Goal: Task Accomplishment & Management: Complete application form

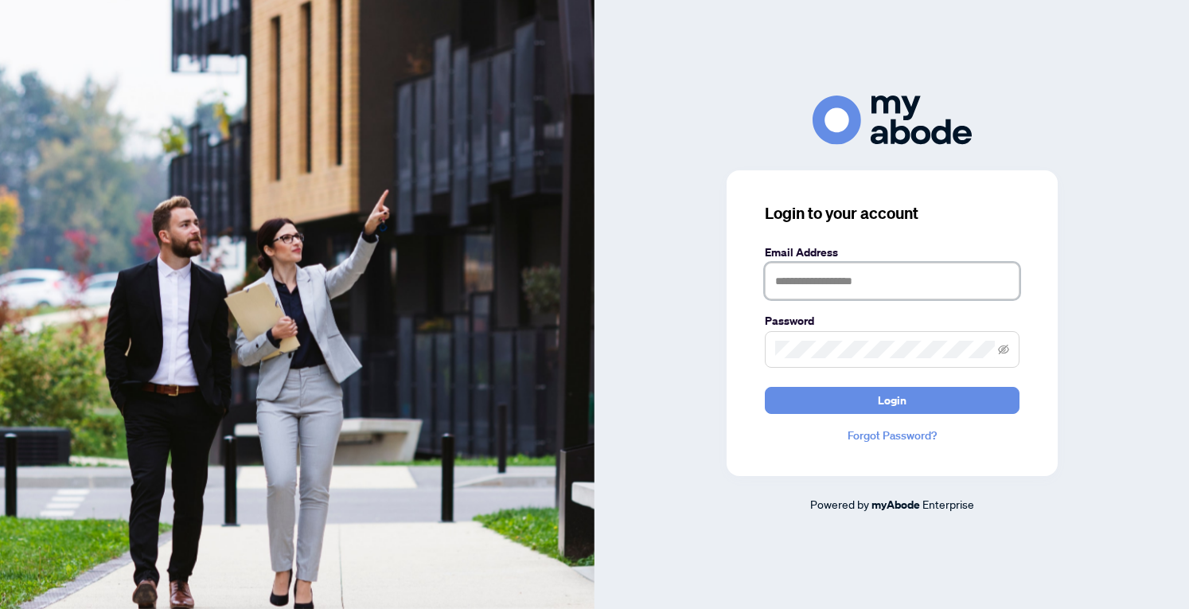
type input "**********"
click at [1002, 346] on icon "eye-invisible" at bounding box center [1003, 349] width 11 height 11
click at [892, 404] on span "Login" at bounding box center [892, 400] width 29 height 25
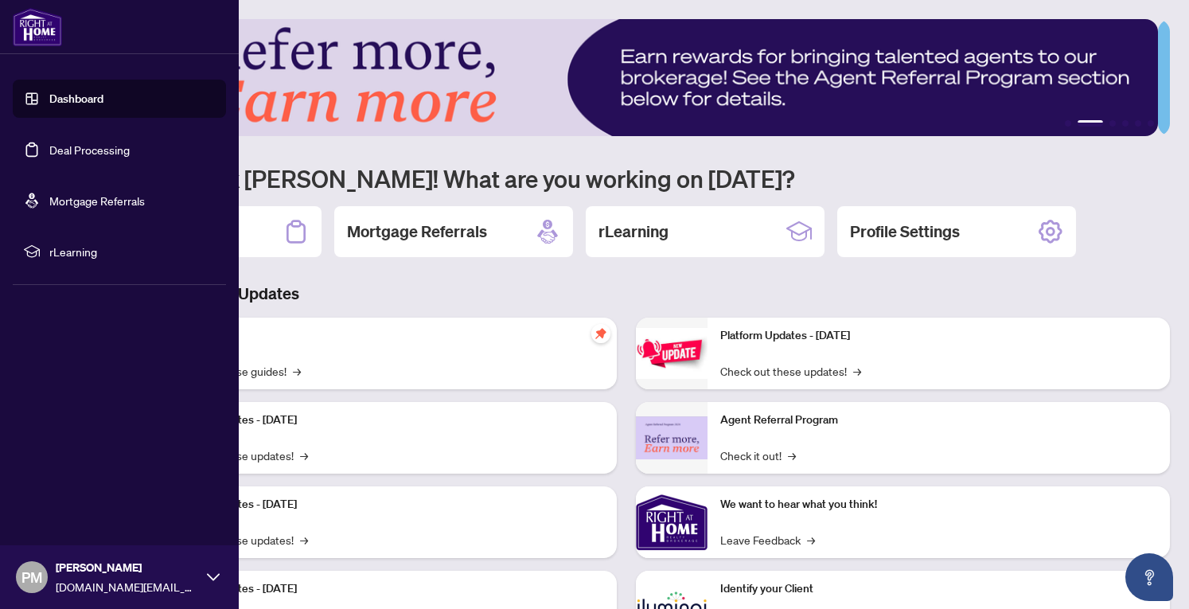
click at [87, 98] on link "Dashboard" at bounding box center [76, 99] width 54 height 14
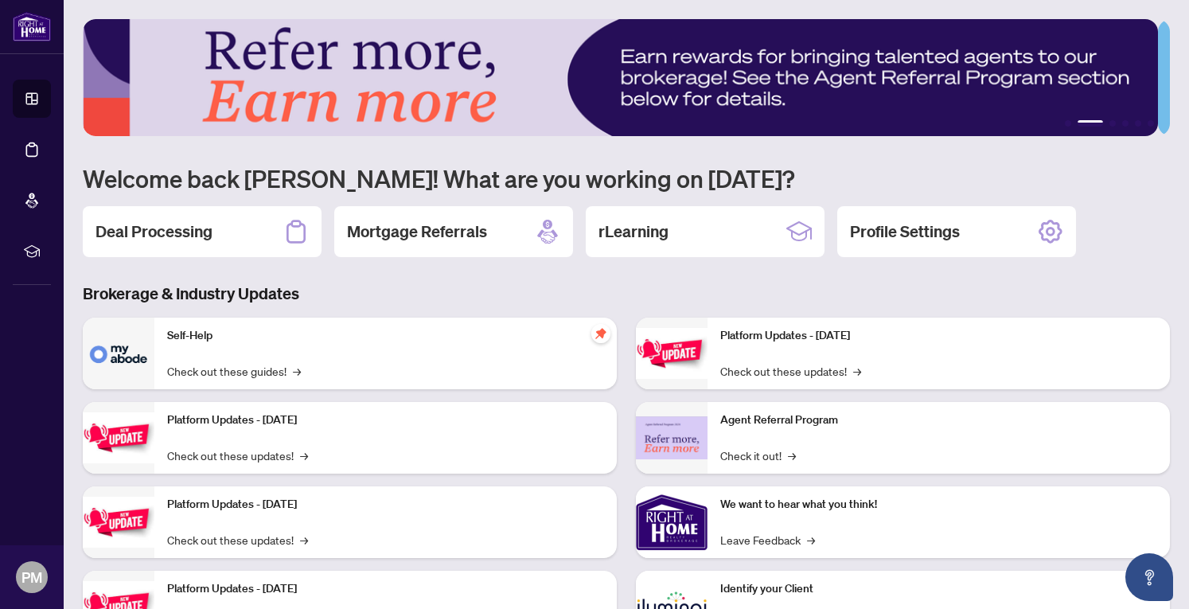
click at [195, 238] on h2 "Deal Processing" at bounding box center [154, 232] width 117 height 22
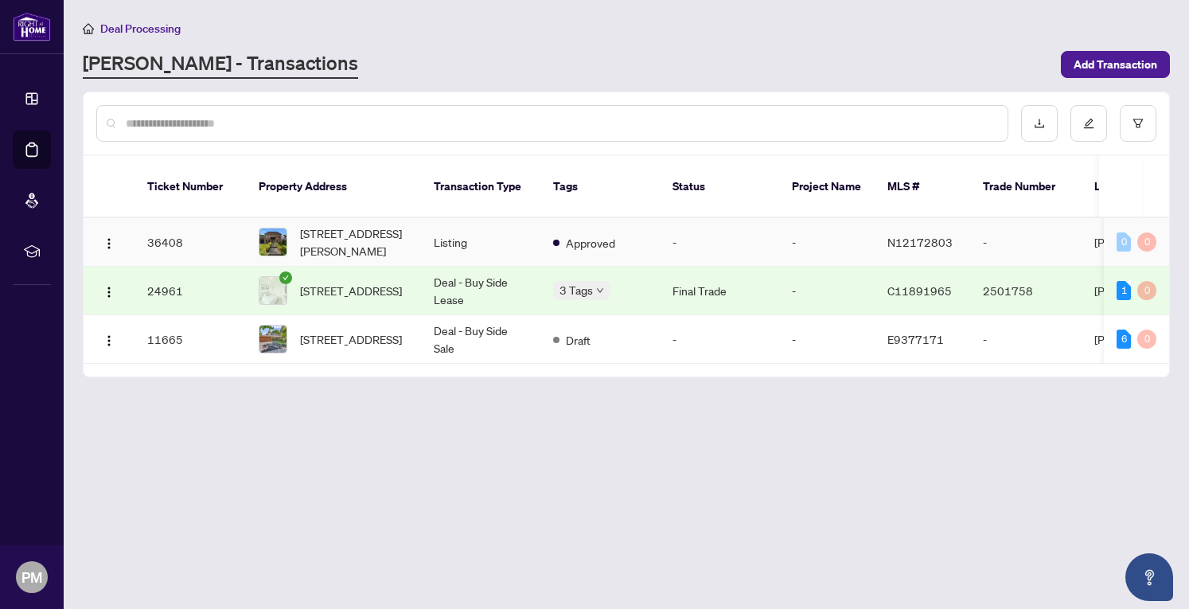
click at [228, 218] on td "36408" at bounding box center [190, 242] width 111 height 49
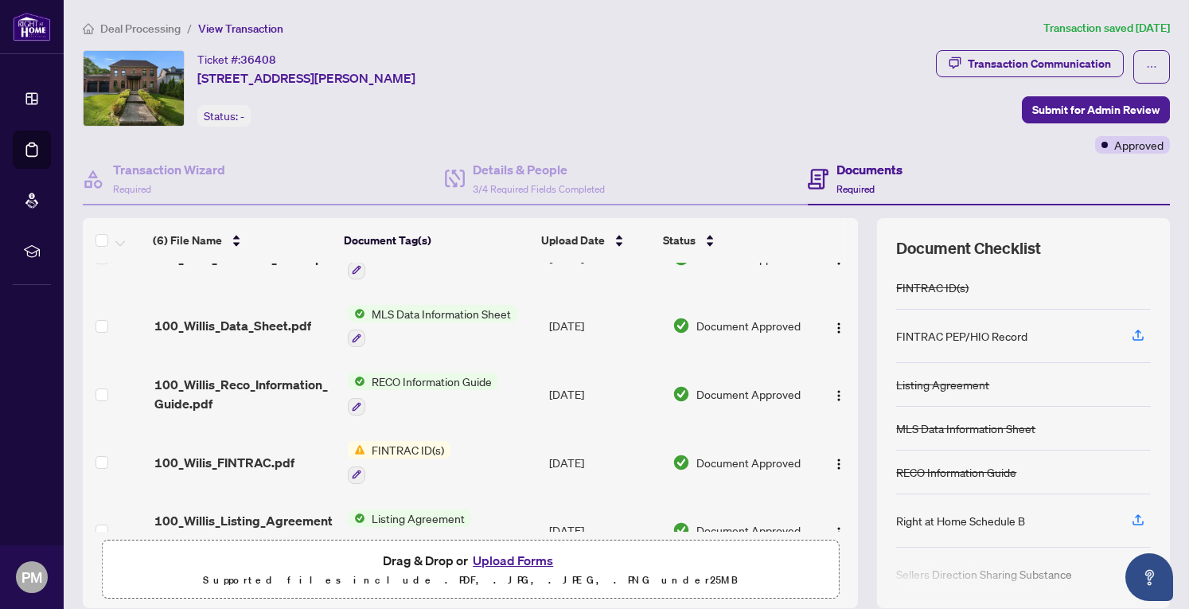
scroll to position [142, 0]
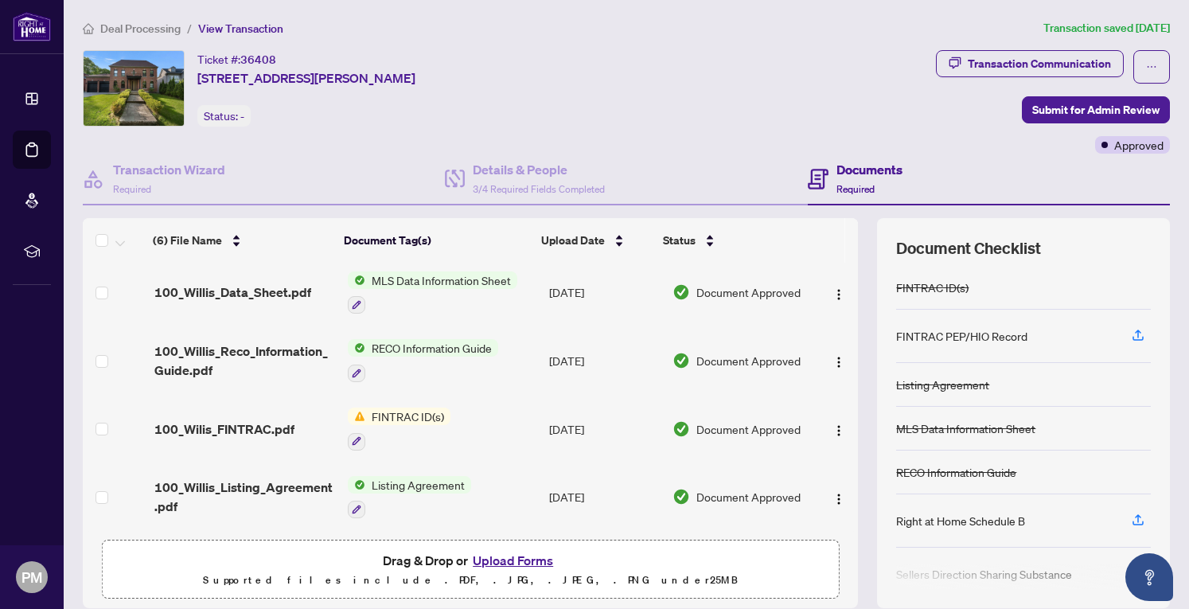
click at [491, 557] on button "Upload Forms" at bounding box center [513, 560] width 90 height 21
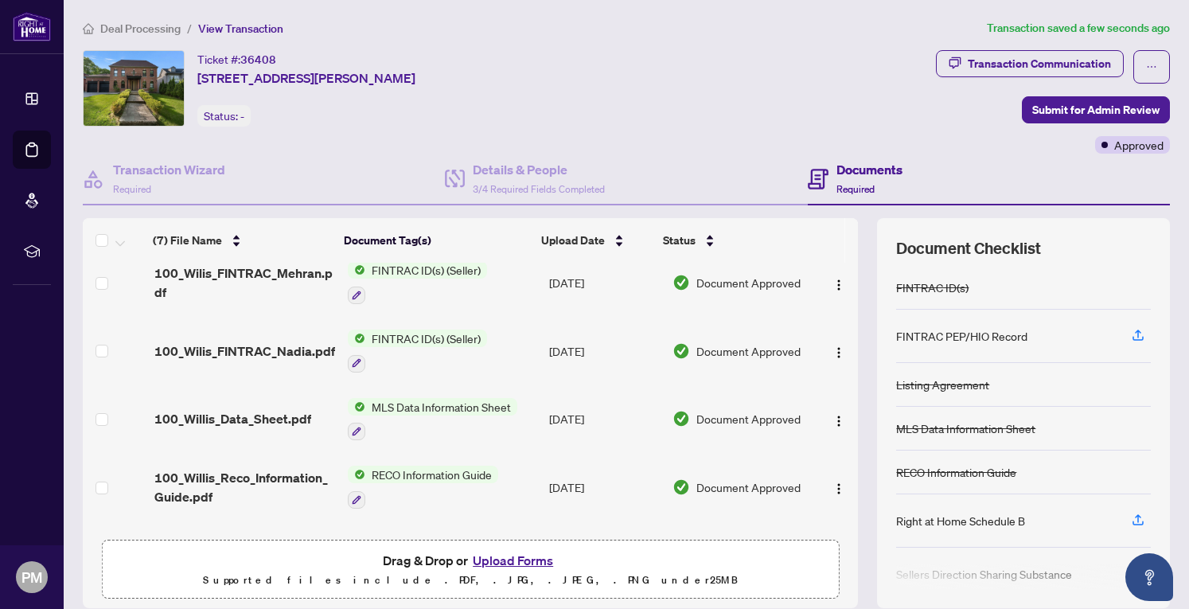
scroll to position [0, 0]
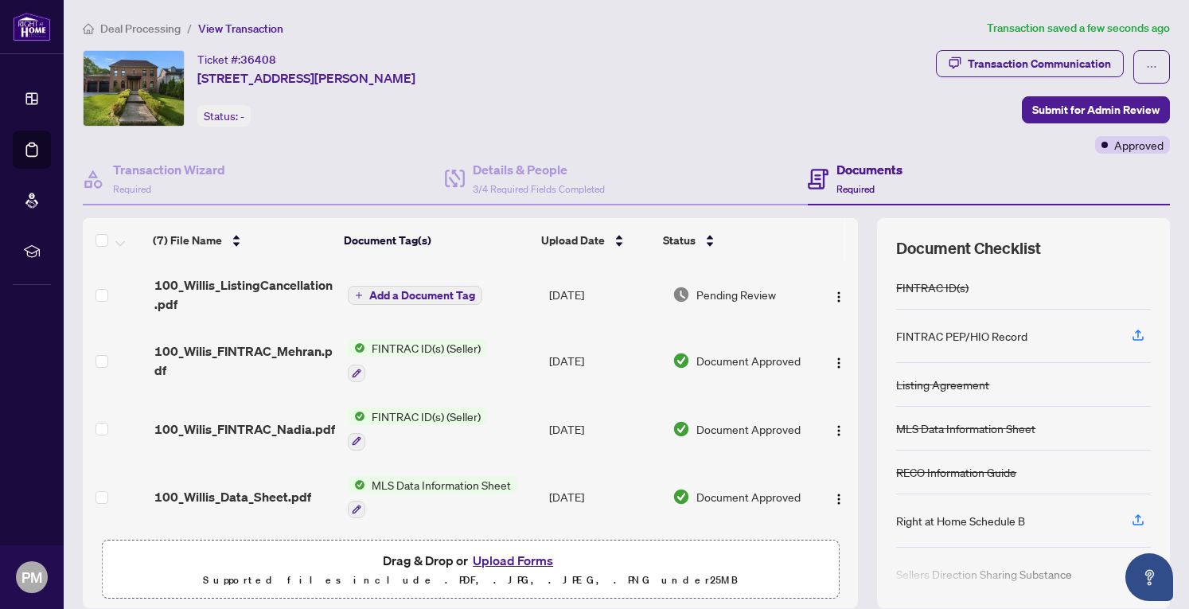
click at [1091, 105] on span "Submit for Admin Review" at bounding box center [1096, 109] width 127 height 25
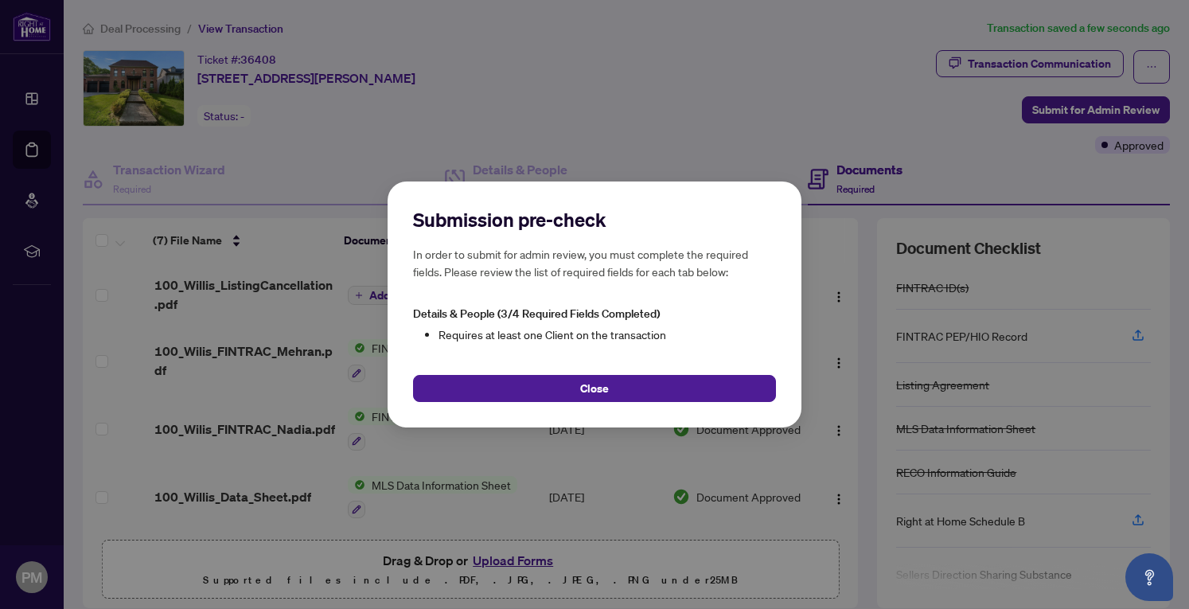
click at [596, 385] on span "Close" at bounding box center [594, 388] width 29 height 25
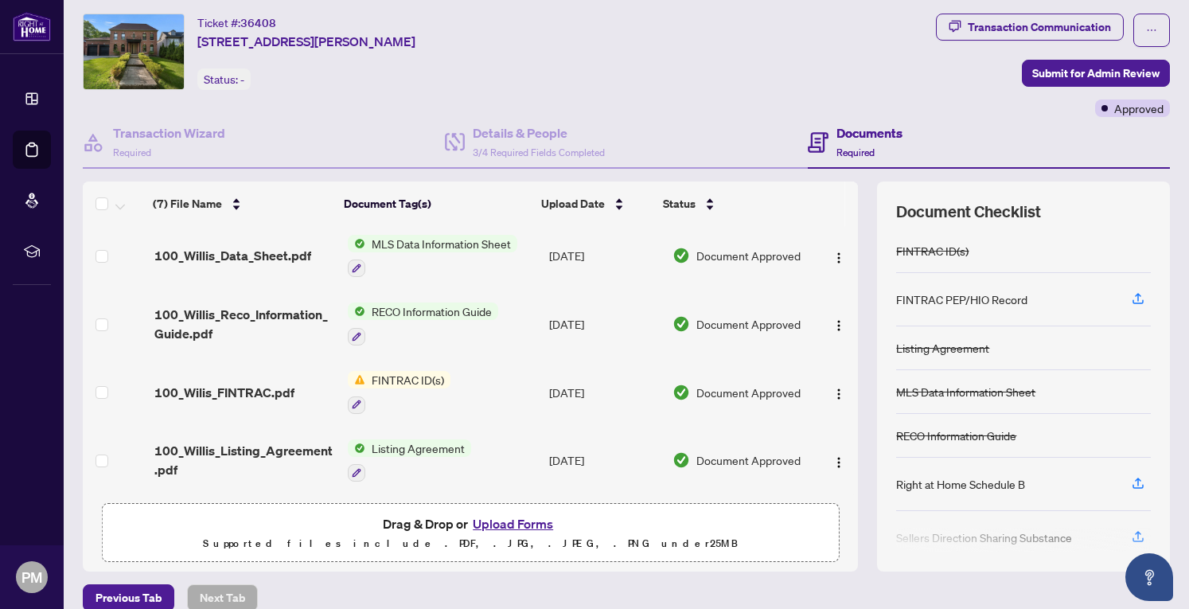
scroll to position [56, 0]
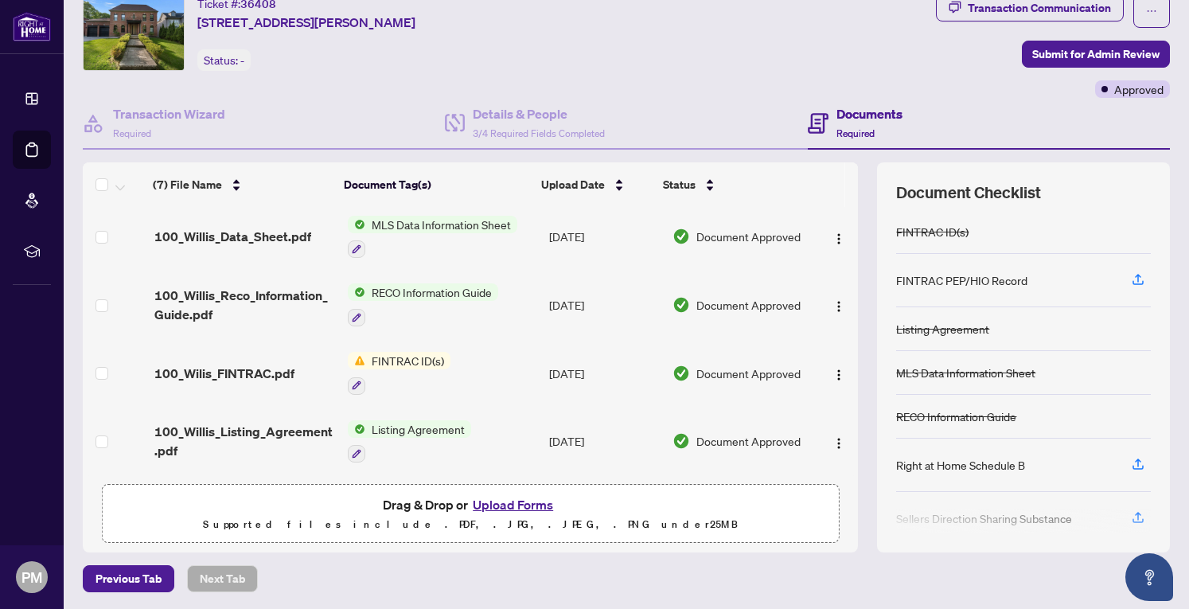
click at [136, 575] on span "Previous Tab" at bounding box center [129, 578] width 66 height 25
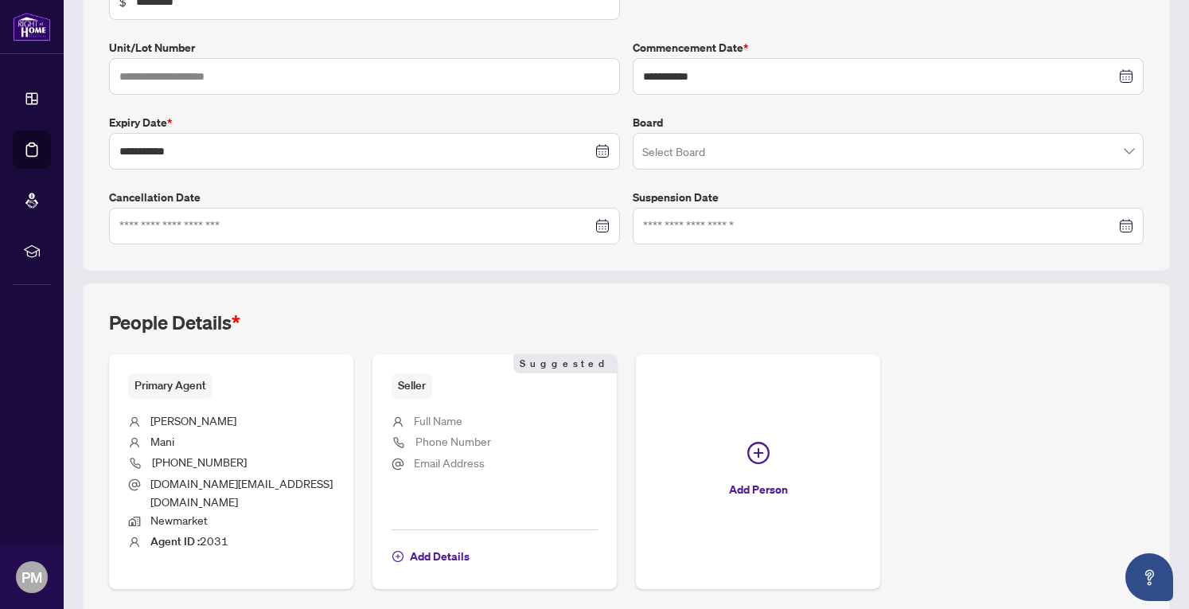
scroll to position [369, 0]
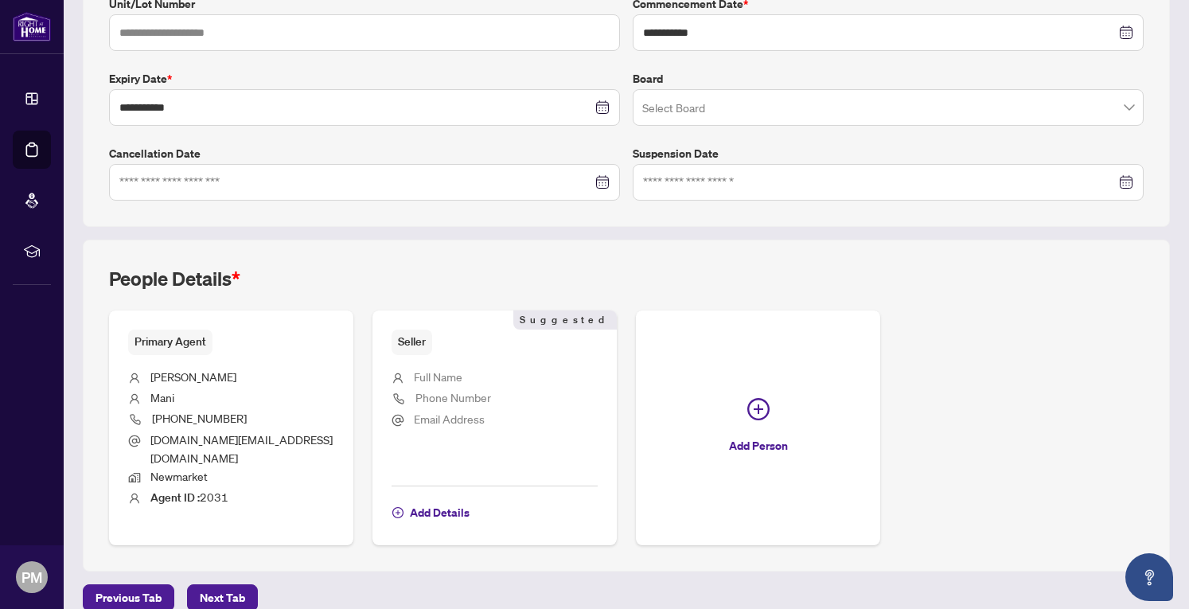
click at [432, 500] on span "Add Details" at bounding box center [440, 512] width 60 height 25
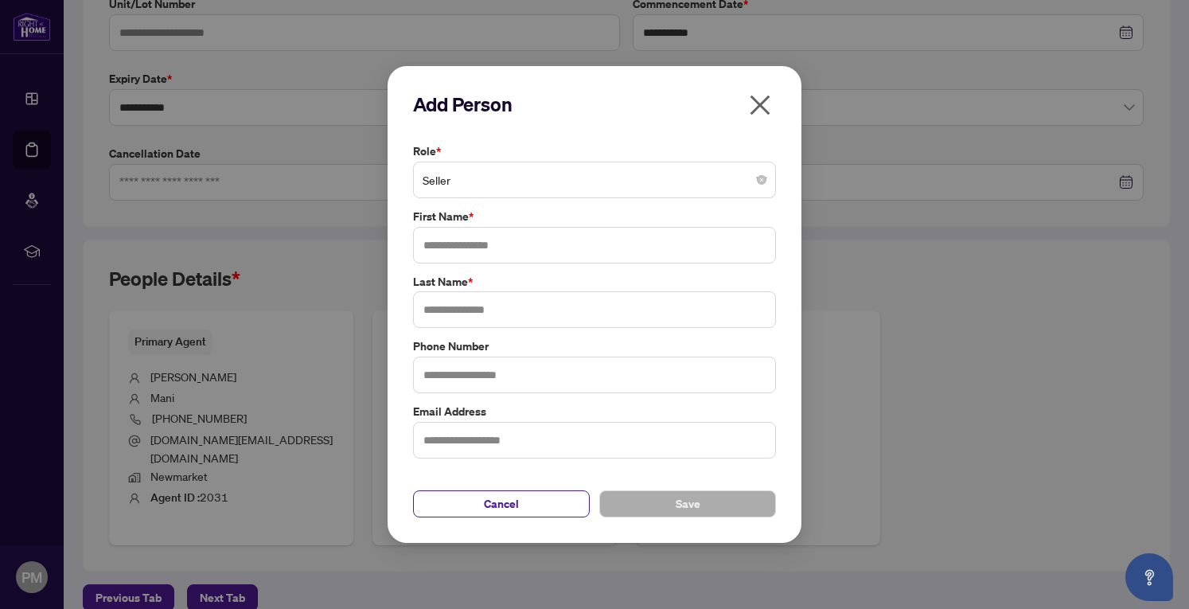
click at [506, 184] on span "Seller" at bounding box center [595, 180] width 344 height 30
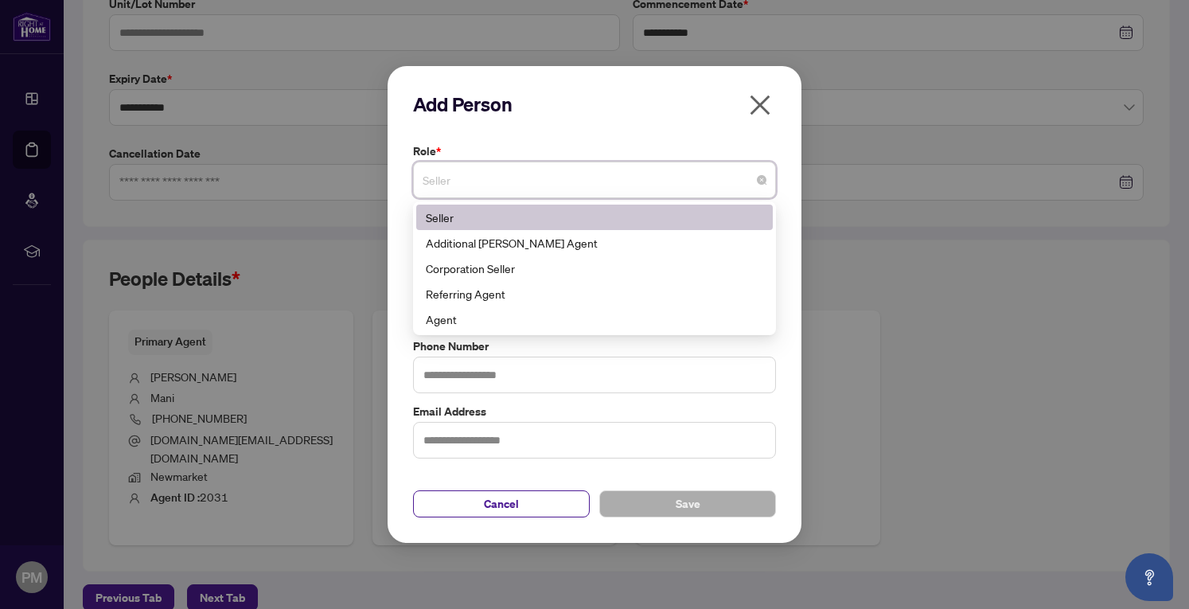
click at [506, 184] on span "Seller" at bounding box center [595, 180] width 344 height 30
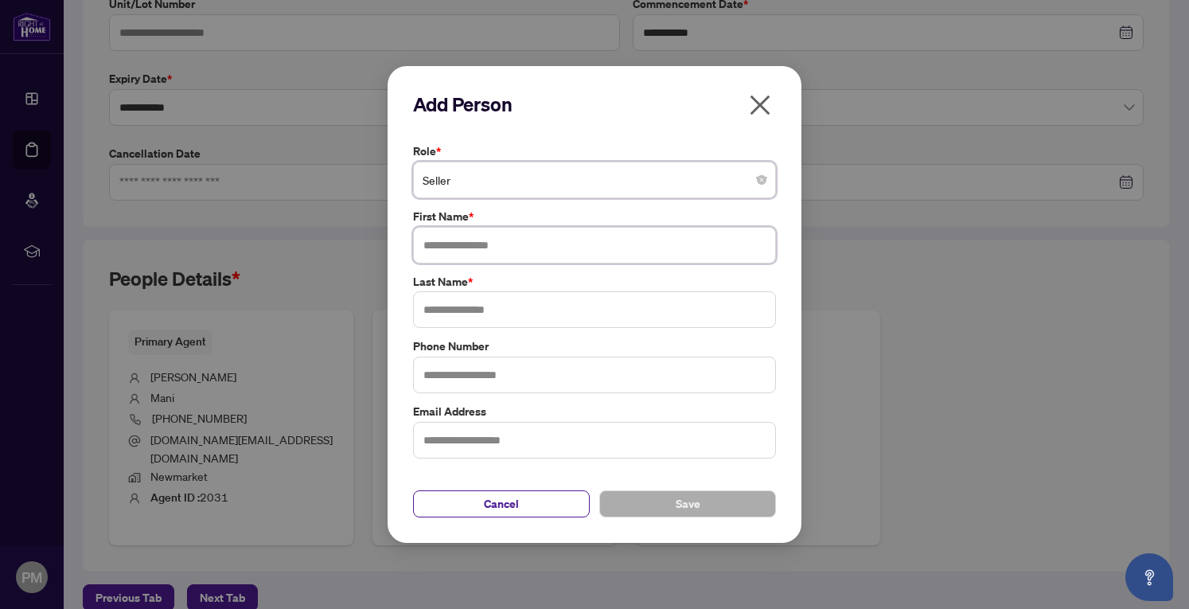
click at [527, 240] on input "text" at bounding box center [594, 245] width 363 height 37
type input "******"
click at [455, 303] on input "text" at bounding box center [594, 309] width 363 height 37
paste input "**********"
type input "**********"
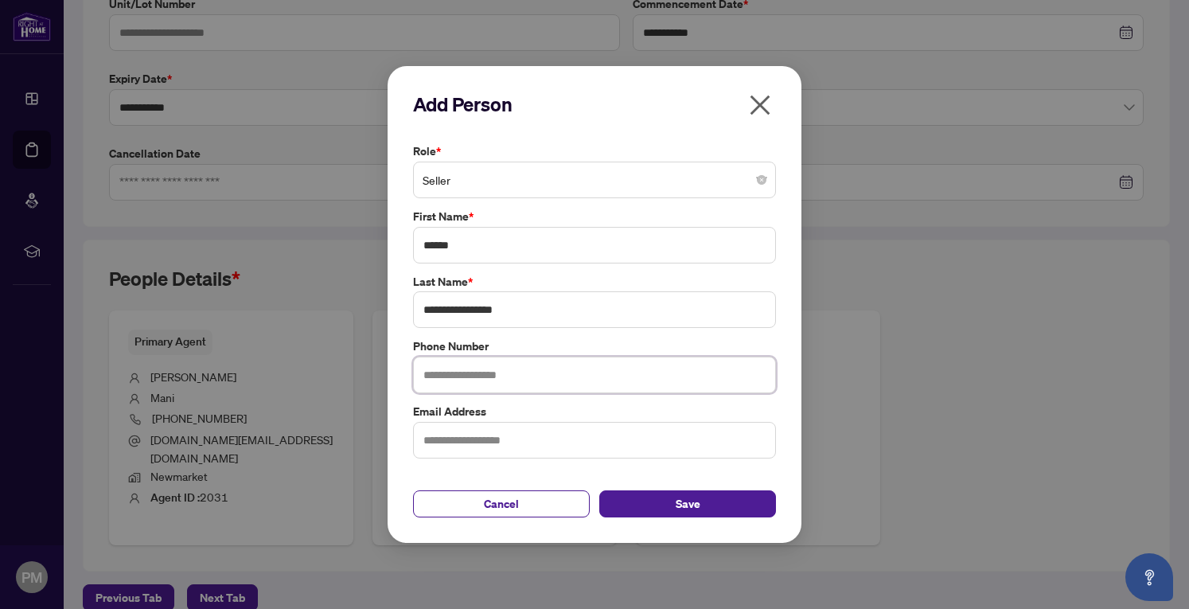
click at [475, 373] on input "text" at bounding box center [594, 375] width 363 height 37
click at [463, 372] on input "text" at bounding box center [594, 375] width 363 height 37
click at [438, 307] on input "**********" at bounding box center [594, 309] width 363 height 37
click at [683, 504] on span "Save" at bounding box center [688, 503] width 25 height 25
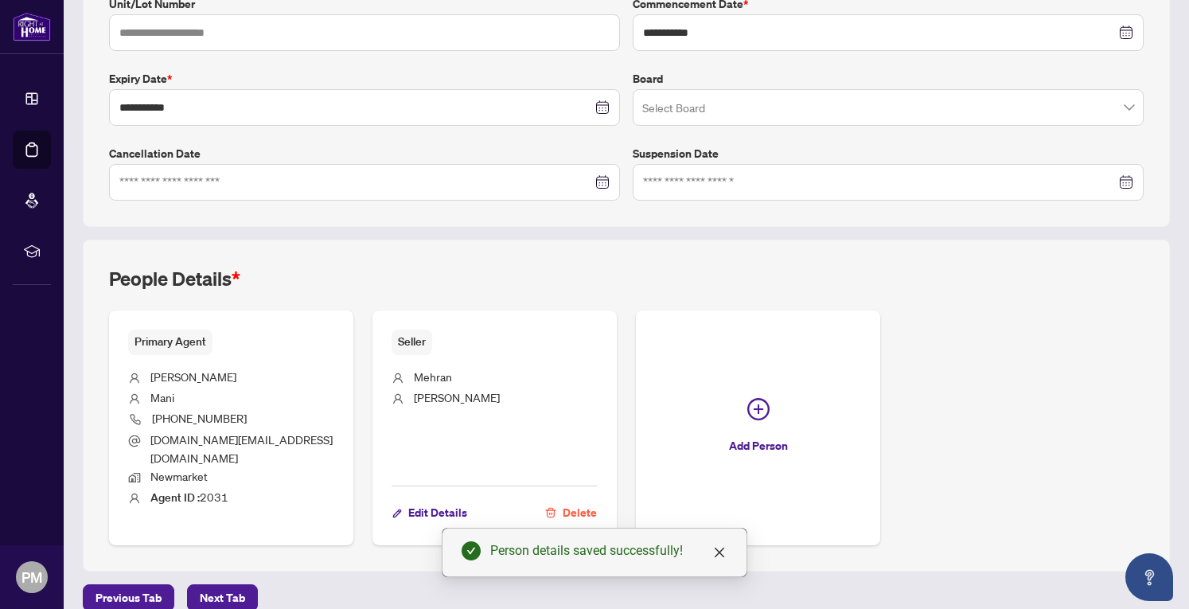
click at [756, 408] on span "button" at bounding box center [759, 412] width 22 height 29
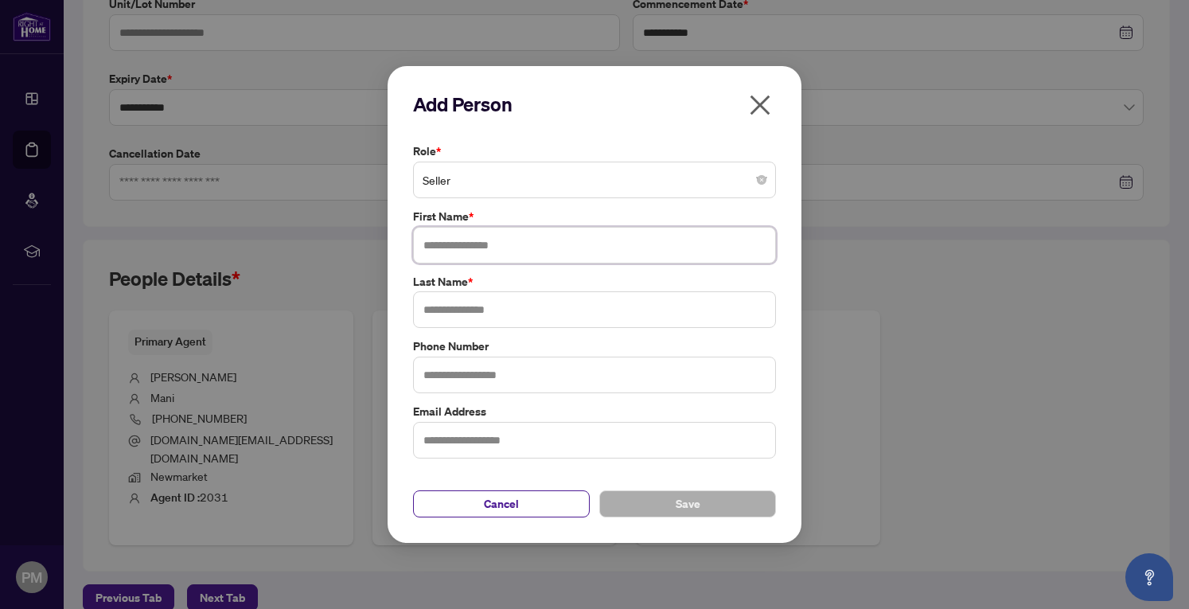
click at [462, 244] on input "text" at bounding box center [594, 245] width 363 height 37
type input "*****"
click at [478, 311] on input "text" at bounding box center [594, 309] width 363 height 37
paste input "**********"
type input "**********"
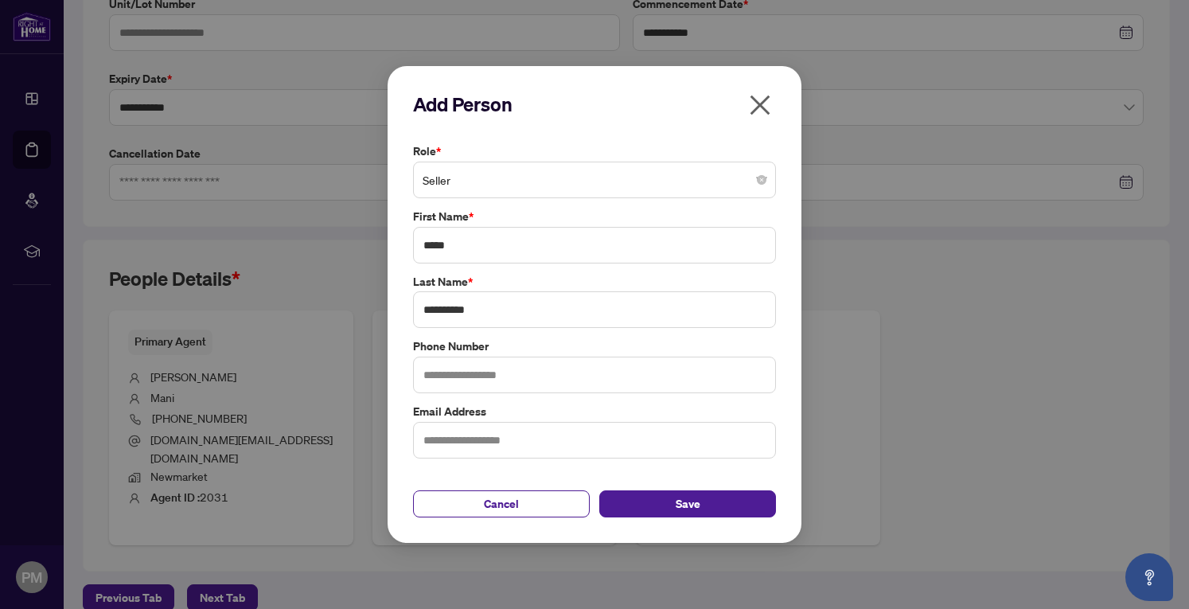
click at [694, 510] on span "Save" at bounding box center [688, 503] width 25 height 25
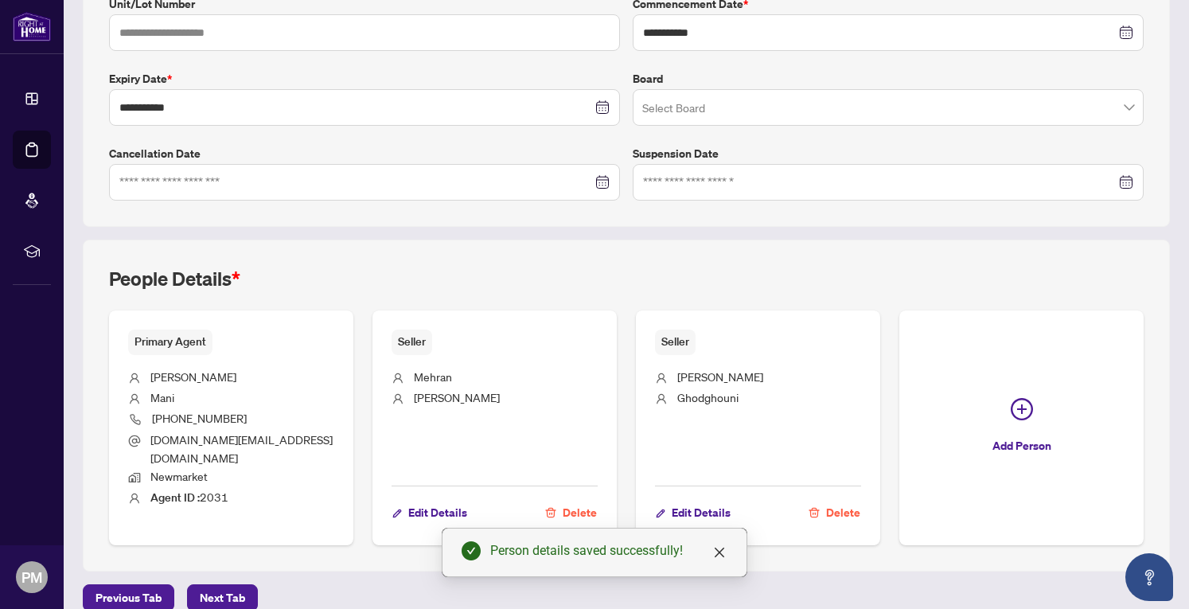
click at [204, 585] on span "Next Tab" at bounding box center [222, 597] width 45 height 25
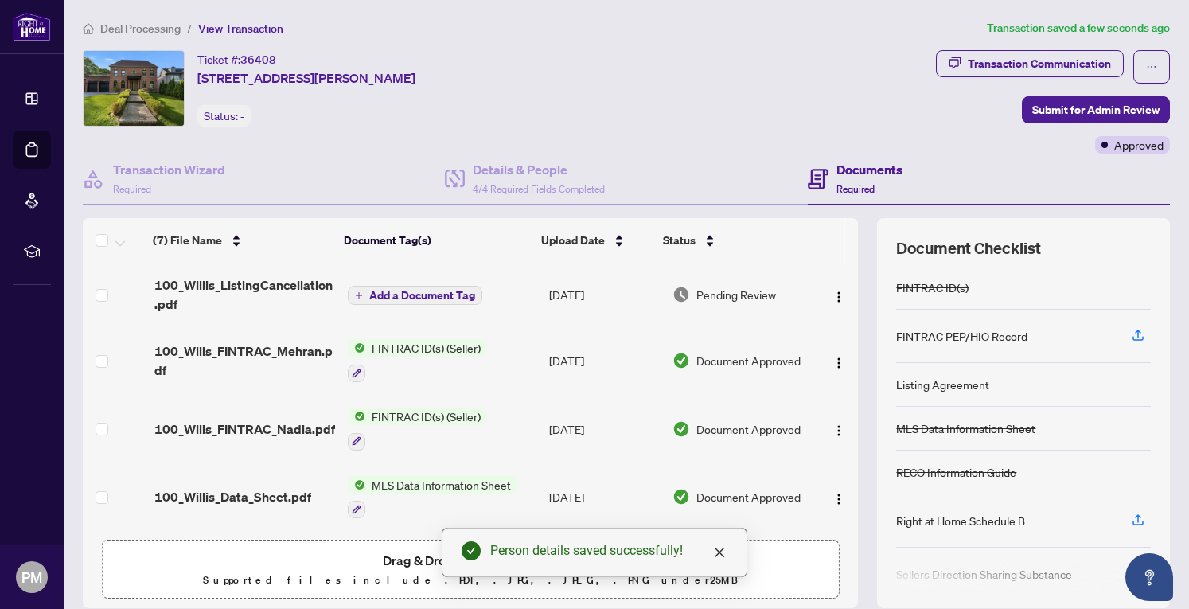
click at [1110, 106] on span "Submit for Admin Review" at bounding box center [1096, 109] width 127 height 25
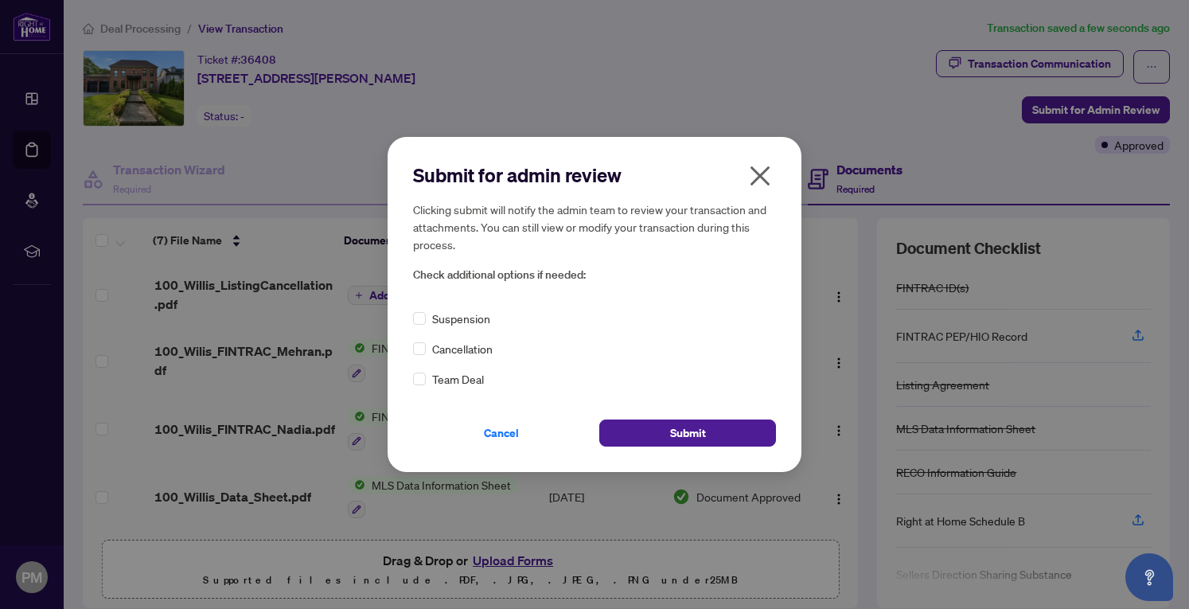
click at [505, 438] on span "Cancel" at bounding box center [501, 432] width 35 height 25
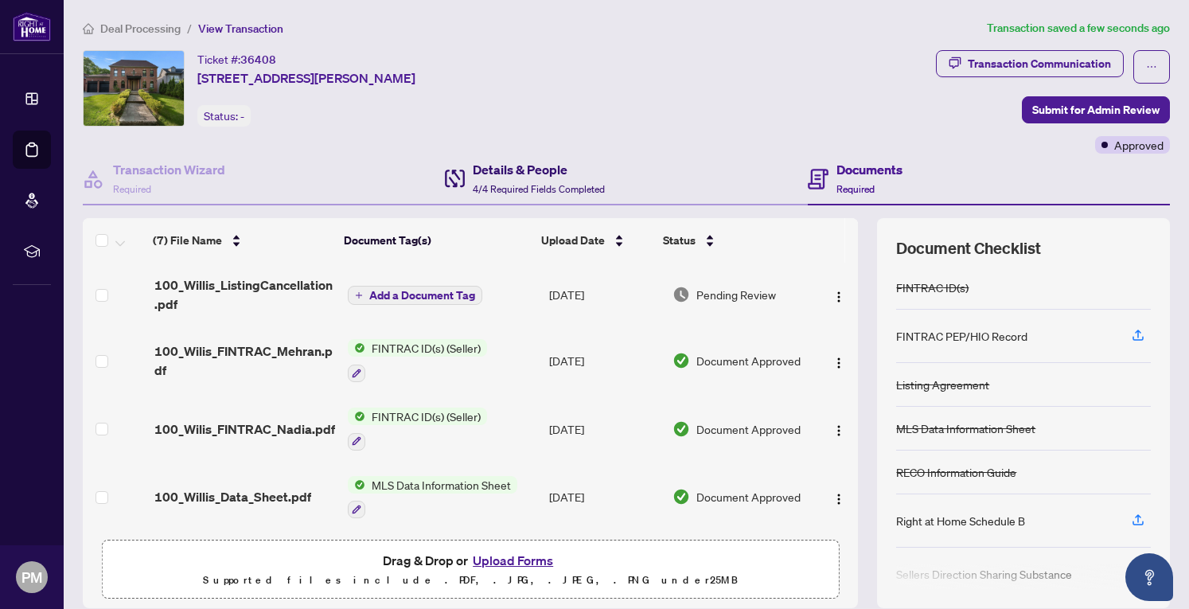
click at [517, 179] on div "Details & People 4/4 Required Fields Completed" at bounding box center [539, 178] width 132 height 37
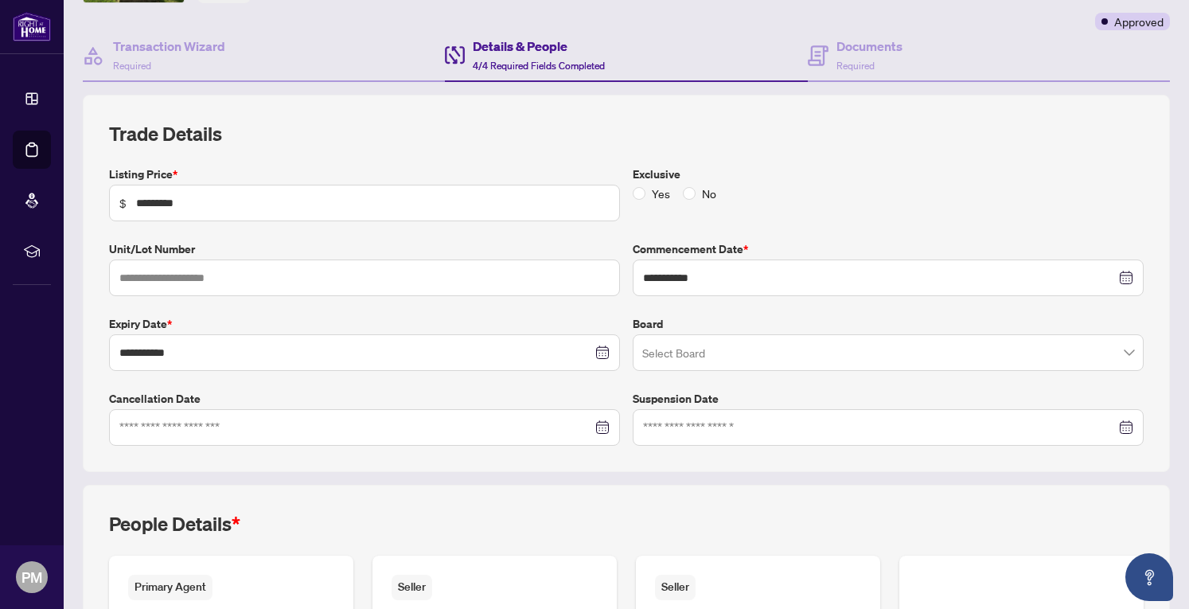
scroll to position [239, 0]
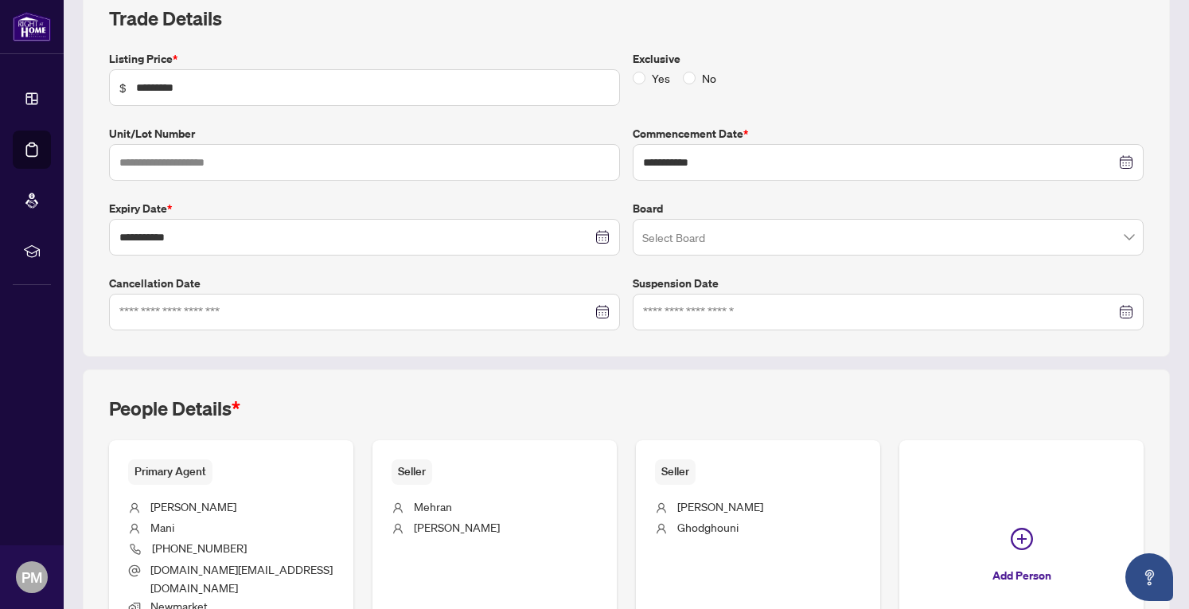
click at [600, 311] on div at bounding box center [364, 312] width 490 height 18
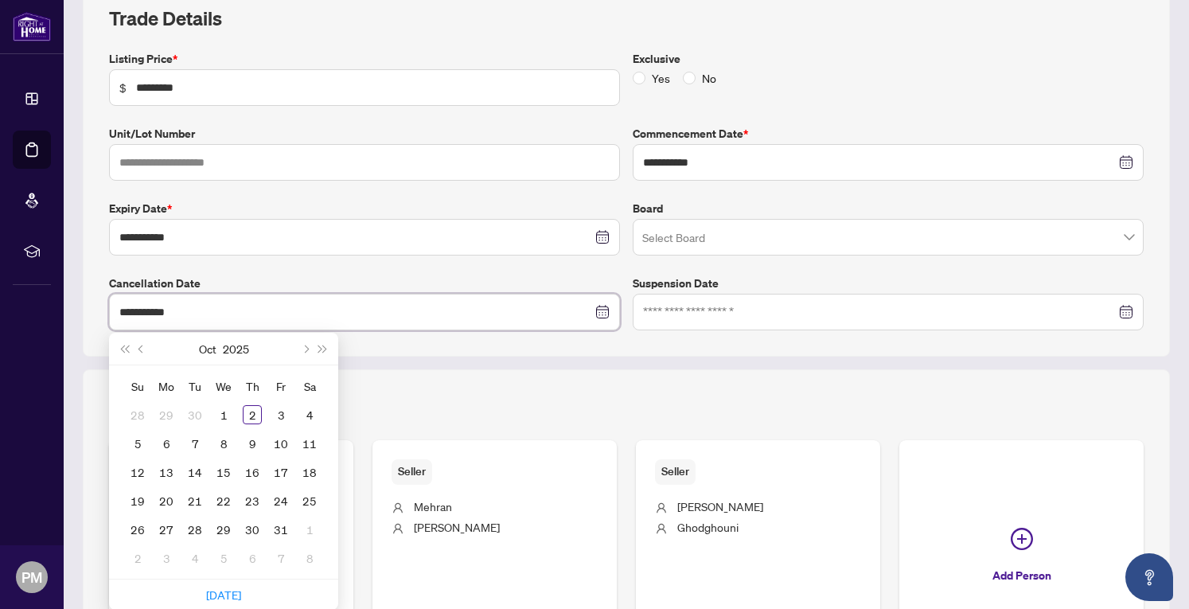
type input "**********"
click at [256, 413] on div "2" at bounding box center [252, 414] width 19 height 19
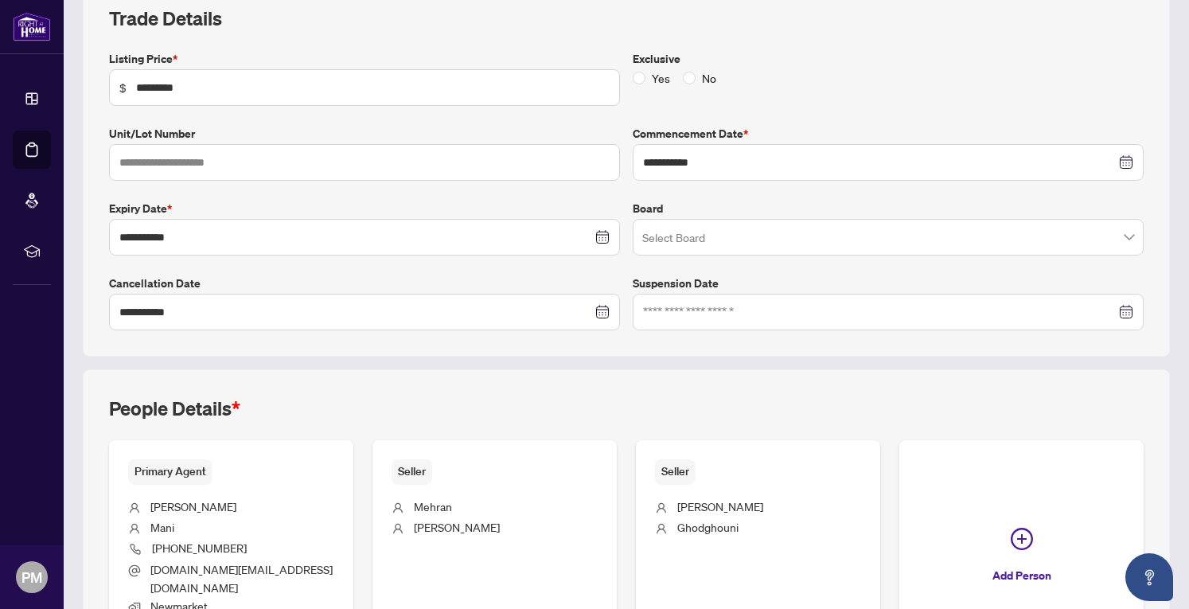
scroll to position [0, 0]
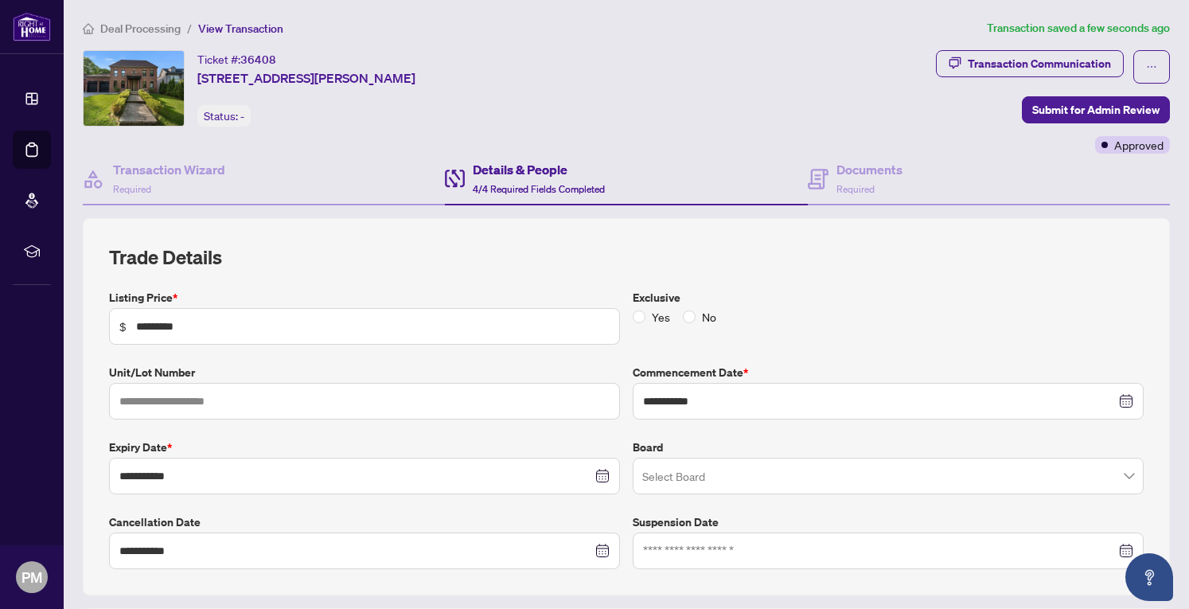
click at [1105, 109] on span "Submit for Admin Review" at bounding box center [1096, 109] width 127 height 25
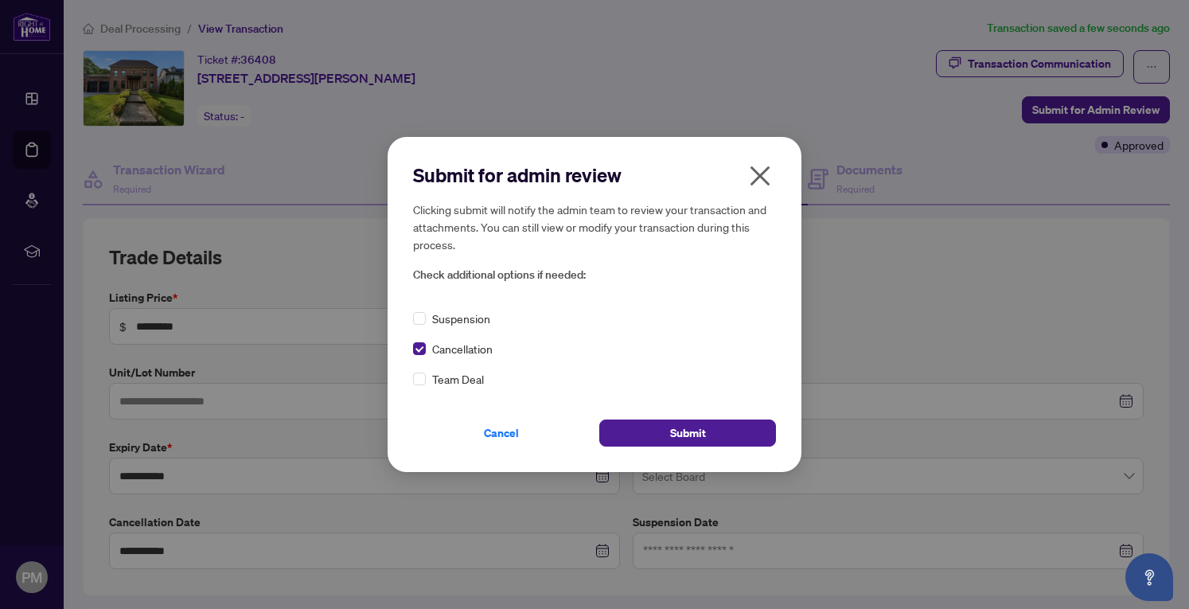
click at [706, 431] on button "Submit" at bounding box center [688, 433] width 177 height 27
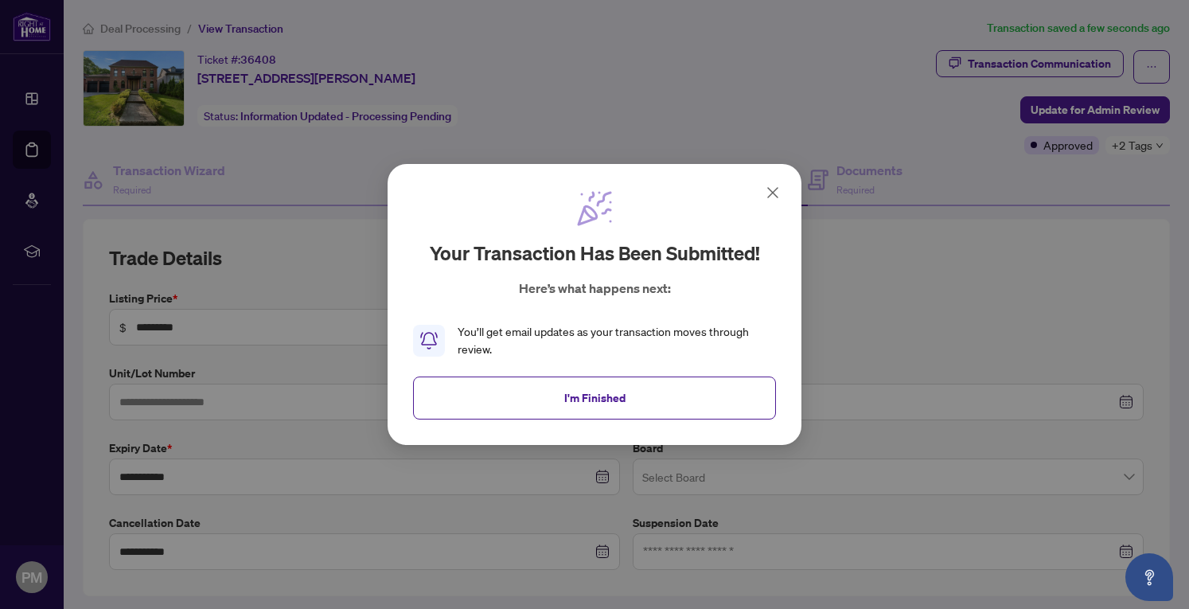
click at [611, 402] on span "I'm Finished" at bounding box center [594, 397] width 61 height 25
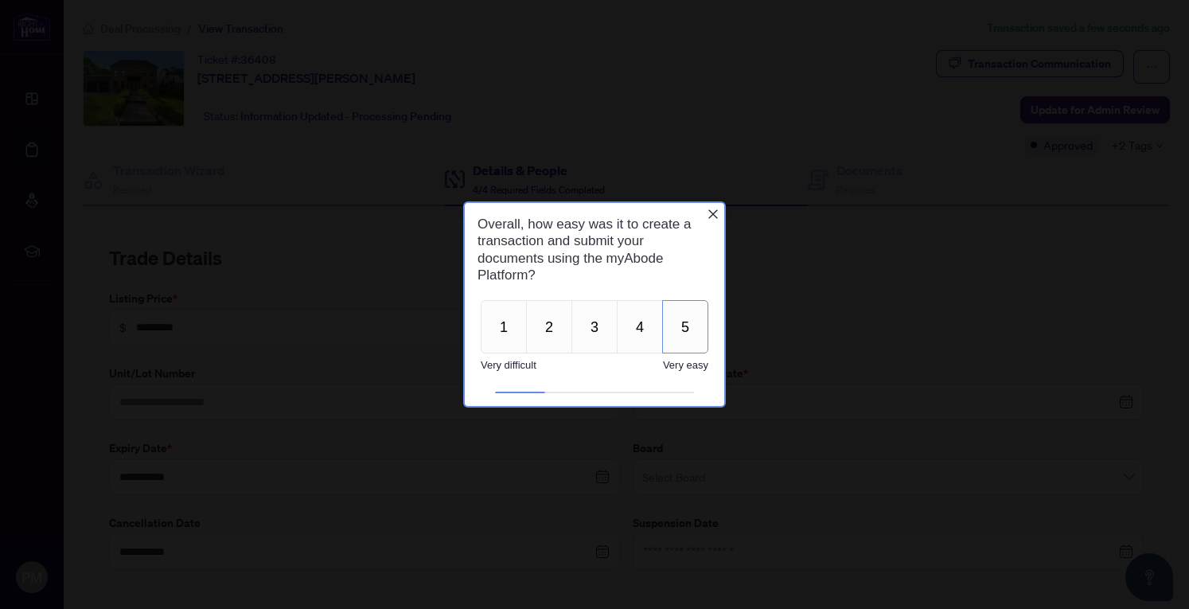
click at [691, 333] on button "5" at bounding box center [685, 326] width 46 height 53
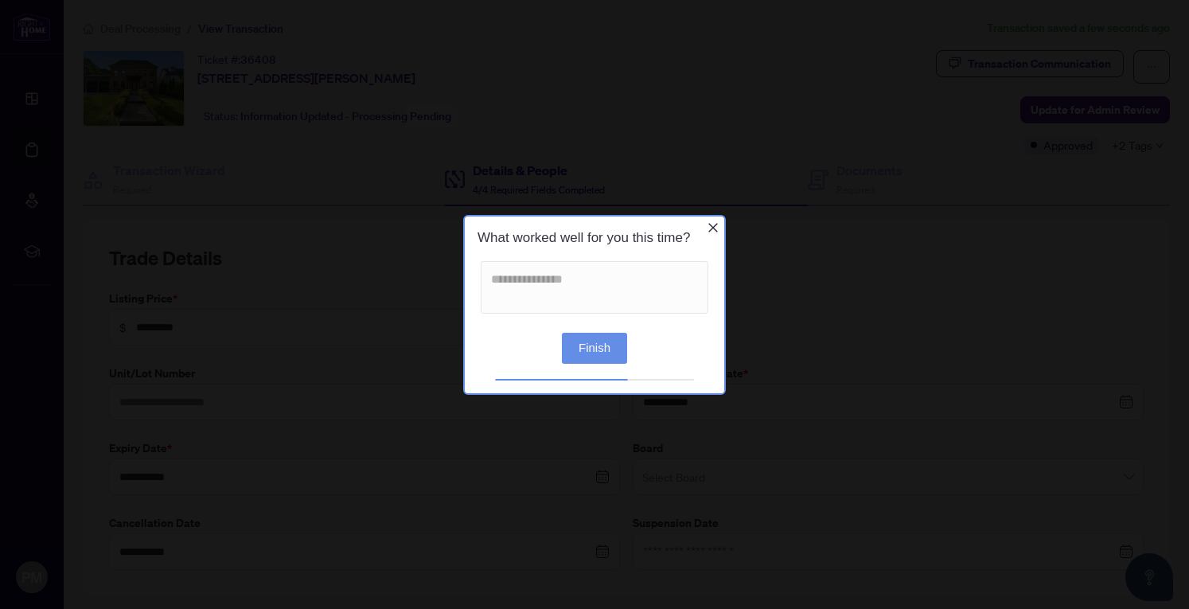
click at [596, 356] on button "Finish" at bounding box center [594, 347] width 65 height 31
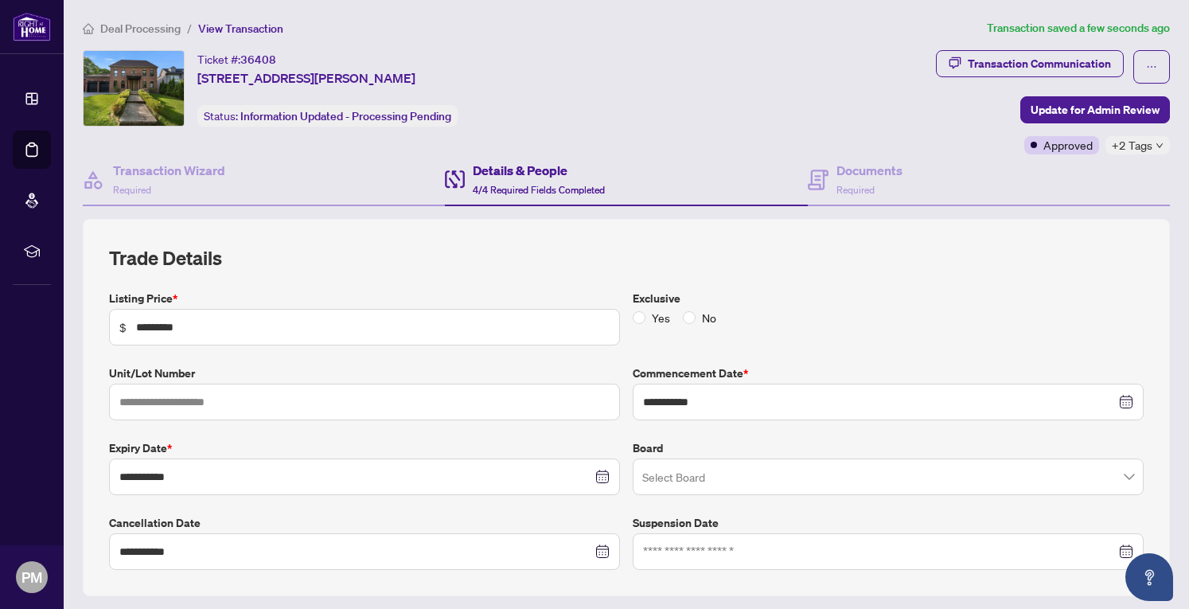
click at [831, 314] on div at bounding box center [594, 304] width 1189 height 609
click at [852, 178] on h4 "Documents" at bounding box center [870, 170] width 66 height 19
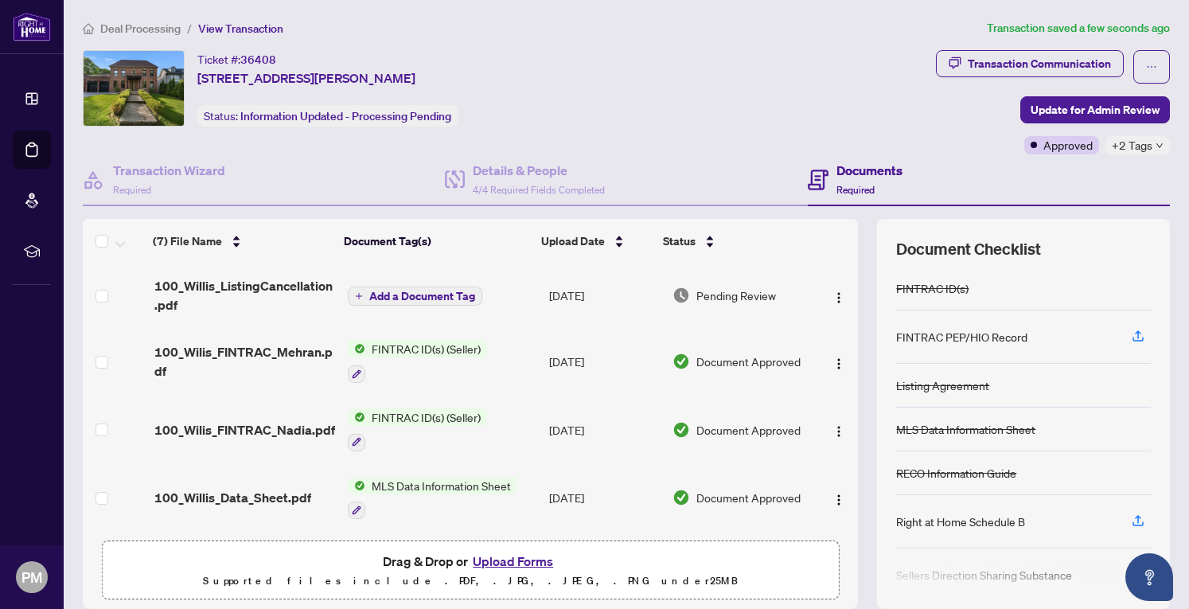
click at [621, 67] on div "Ticket #: 36408 [STREET_ADDRESS][PERSON_NAME] Status: Information Updated - Pro…" at bounding box center [506, 88] width 847 height 76
